Goal: Check status

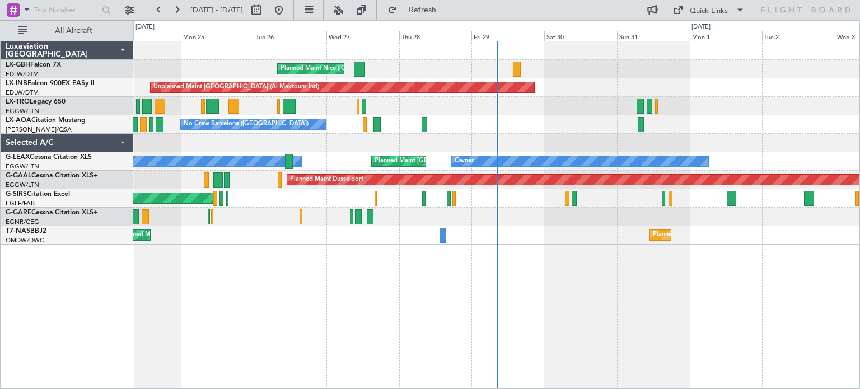
click at [551, 243] on div "Planned Maint Abuja ([PERSON_NAME] Intl) Planned Maint Abuja ([PERSON_NAME] Int…" at bounding box center [496, 235] width 726 height 18
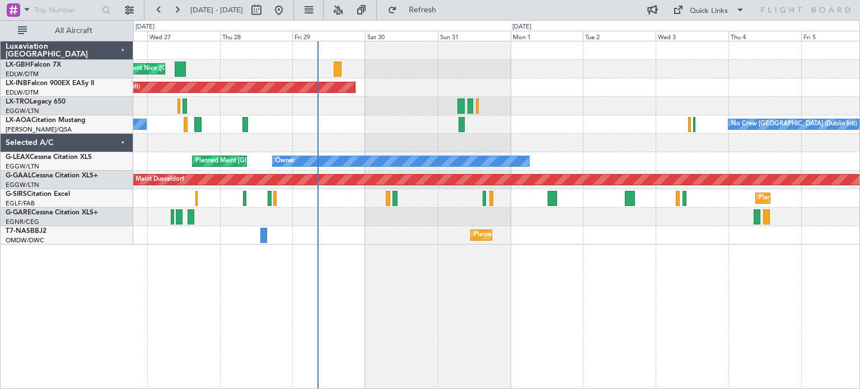
click at [383, 282] on div "Planned Maint Nice ([GEOGRAPHIC_DATA]) Unplanned Maint [GEOGRAPHIC_DATA] (Al Ma…" at bounding box center [496, 215] width 726 height 348
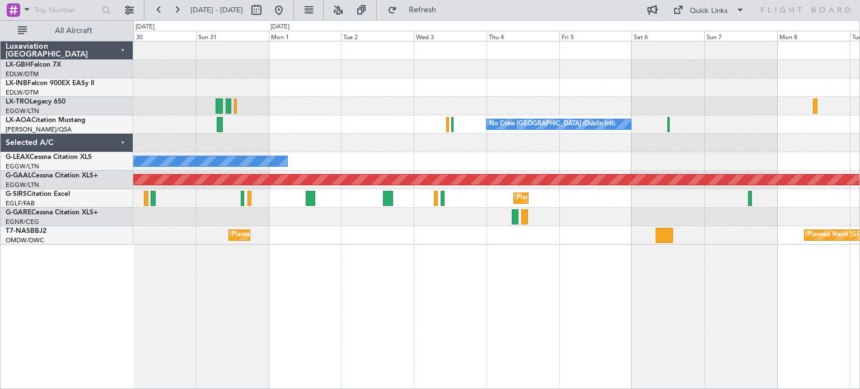
click at [392, 270] on div "Unplanned Maint [GEOGRAPHIC_DATA] (Al Maktoum Intl) Planned [GEOGRAPHIC_DATA] N…" at bounding box center [496, 215] width 726 height 348
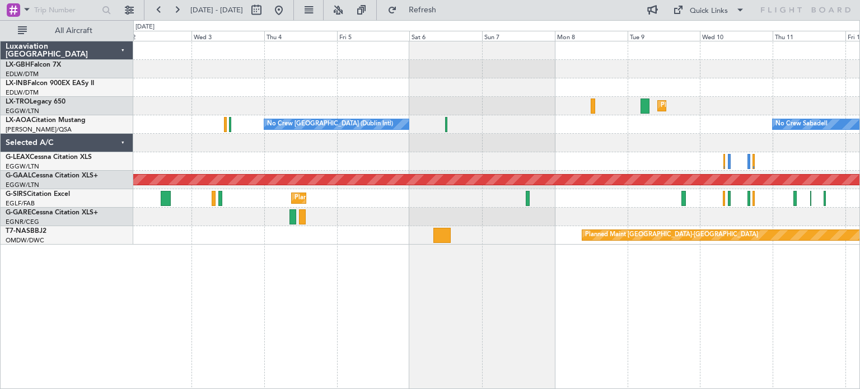
click at [477, 247] on div "Planned Maint Dusseldorf No Crew [GEOGRAPHIC_DATA] (Dublin Intl) No Crew Sabade…" at bounding box center [496, 215] width 726 height 348
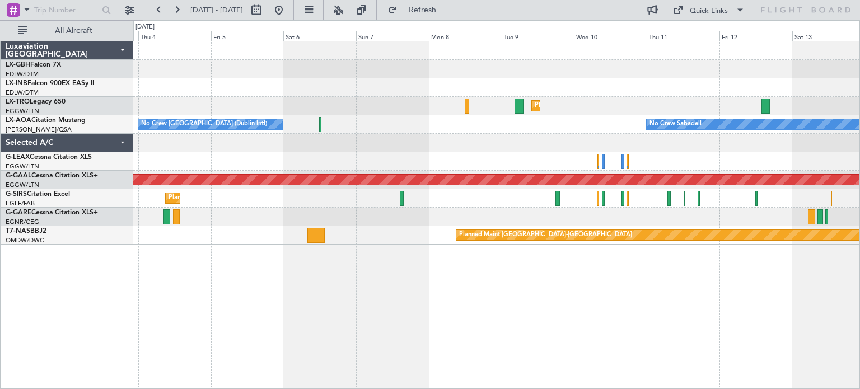
click at [347, 252] on div "Planned Maint Dusseldorf No Crew [GEOGRAPHIC_DATA] (Dublin Intl) No Crew Sabade…" at bounding box center [496, 215] width 726 height 348
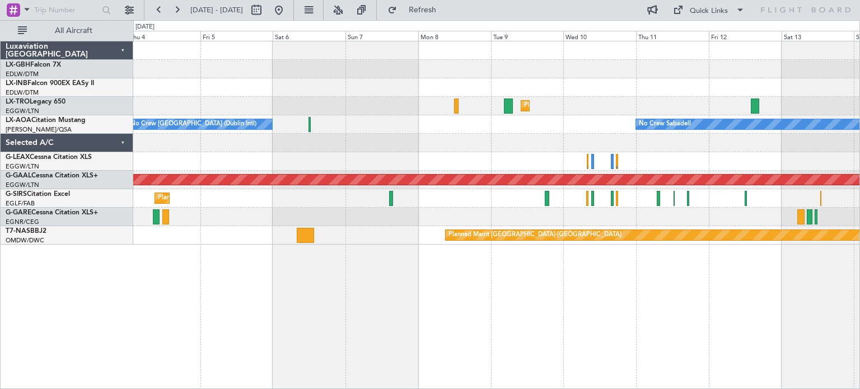
click at [609, 320] on div "Planned Maint Dusseldorf No Crew Sabadell No Crew [GEOGRAPHIC_DATA] (Dublin Int…" at bounding box center [496, 215] width 726 height 348
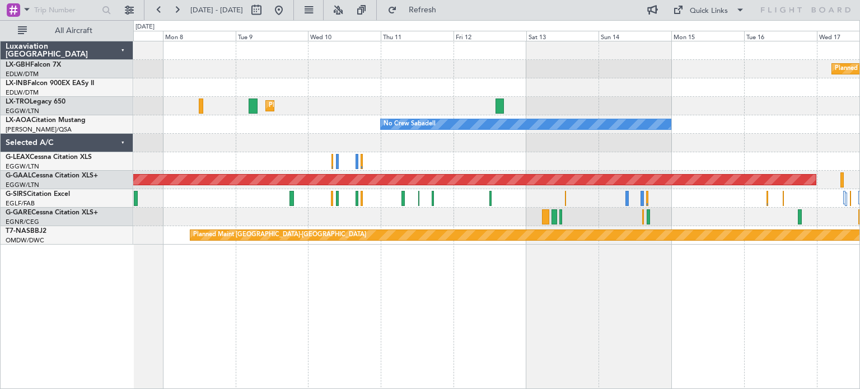
click at [409, 335] on div "Planned Maint Nurnberg Planned [GEOGRAPHIC_DATA] No Crew Sabadell No Crew Sabad…" at bounding box center [496, 215] width 726 height 348
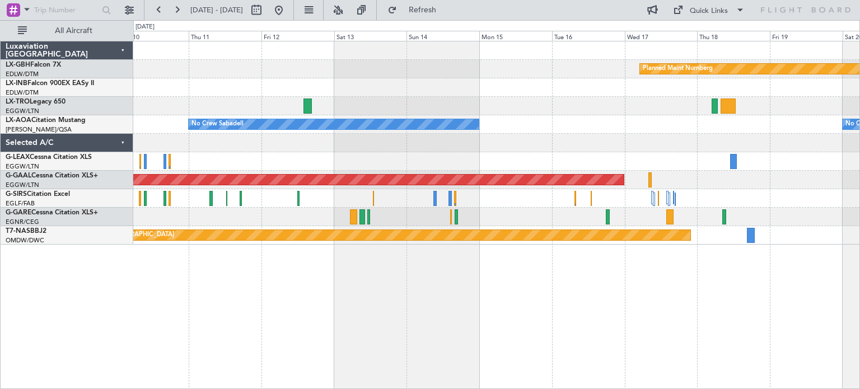
click at [526, 221] on div "Planned Maint Nurnberg Planned [GEOGRAPHIC_DATA] No Crew Sabadell No Crew Sabad…" at bounding box center [496, 142] width 726 height 203
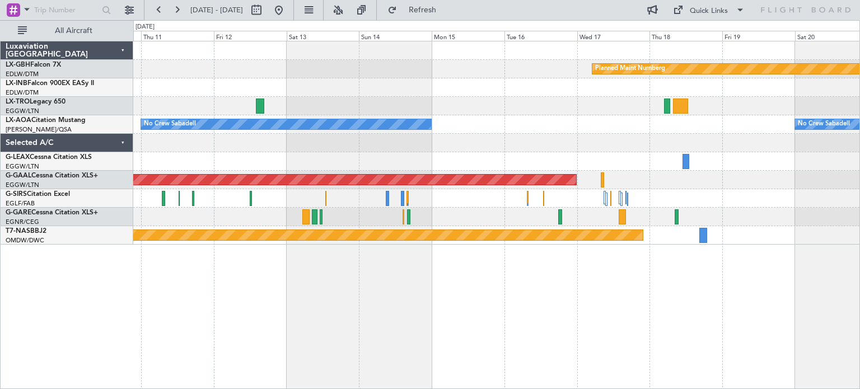
click at [649, 174] on div "Planned Maint Nurnberg Planned [GEOGRAPHIC_DATA] No Crew Sabadell No Crew Sabad…" at bounding box center [496, 142] width 726 height 203
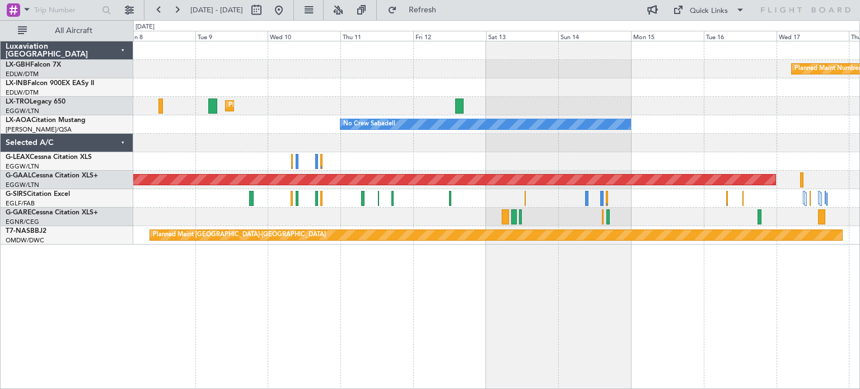
click at [682, 292] on div "Planned Maint Nurnberg Planned [GEOGRAPHIC_DATA] No Crew Sabadell No Crew Sabad…" at bounding box center [496, 215] width 726 height 348
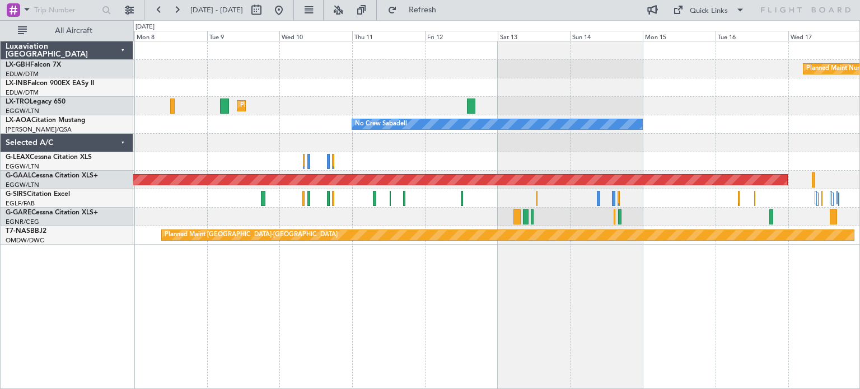
click at [378, 285] on div "Planned Maint Nurnberg Planned [GEOGRAPHIC_DATA] No Crew Sabadell No Crew Sabad…" at bounding box center [496, 215] width 726 height 348
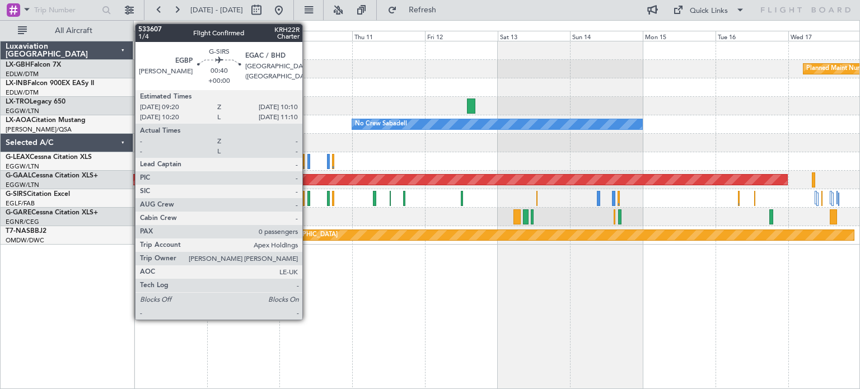
click at [307, 196] on div at bounding box center [308, 198] width 3 height 15
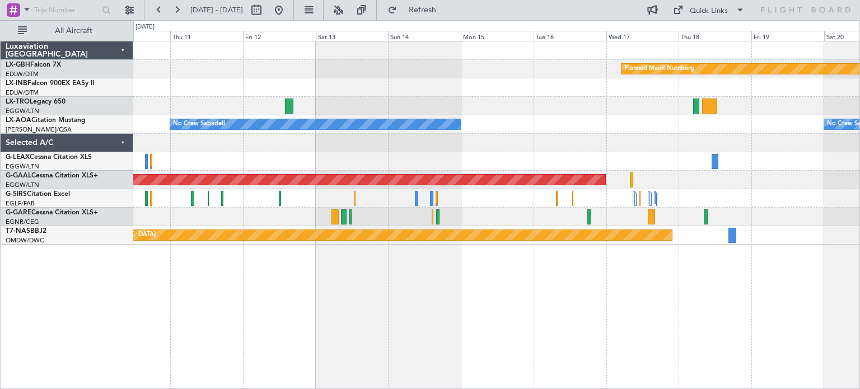
click at [432, 160] on div "Planned Maint Nurnberg Planned [GEOGRAPHIC_DATA] No Crew Sabadell No Crew Sabad…" at bounding box center [496, 142] width 726 height 203
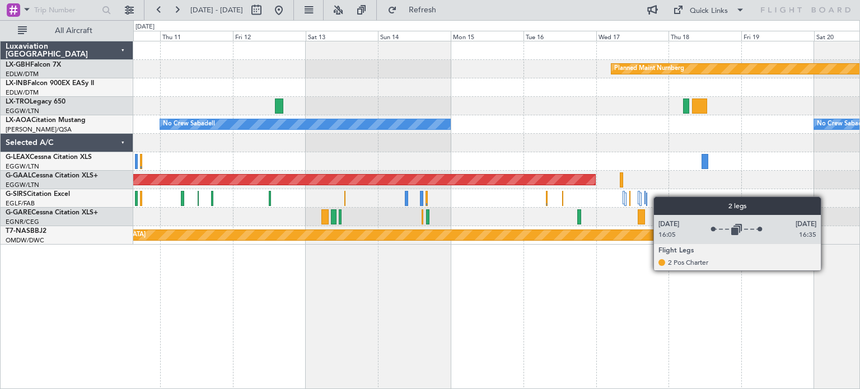
click at [646, 196] on div at bounding box center [646, 199] width 1 height 13
